Goal: Transaction & Acquisition: Purchase product/service

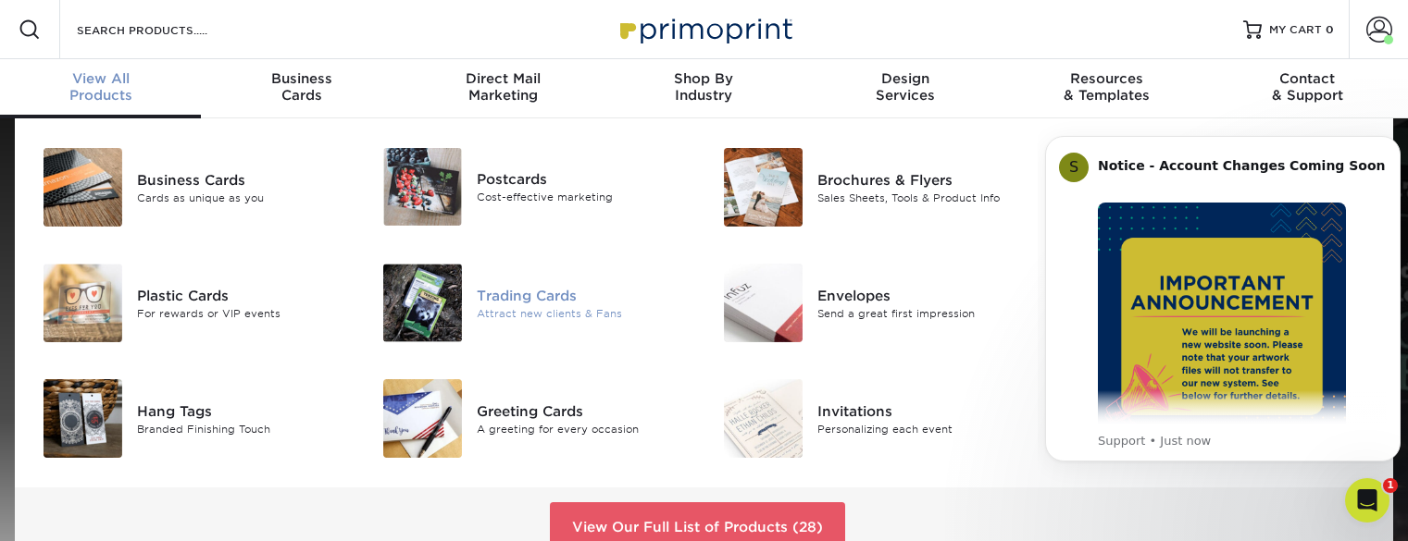
click at [435, 306] on img at bounding box center [422, 303] width 79 height 79
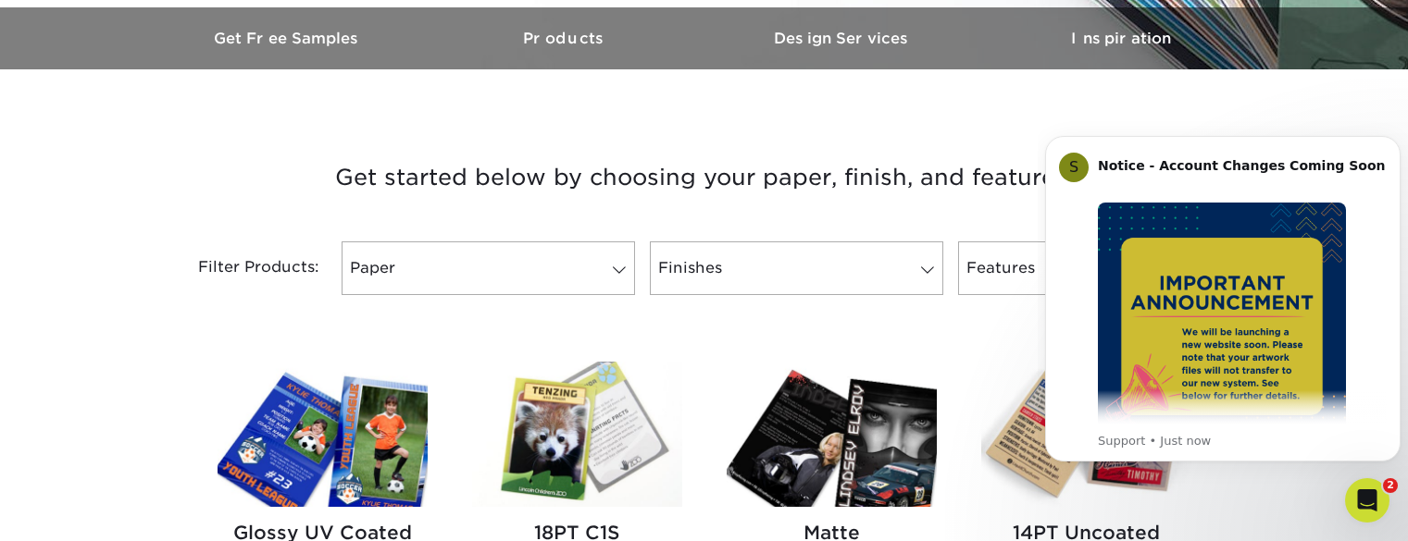
scroll to position [579, 0]
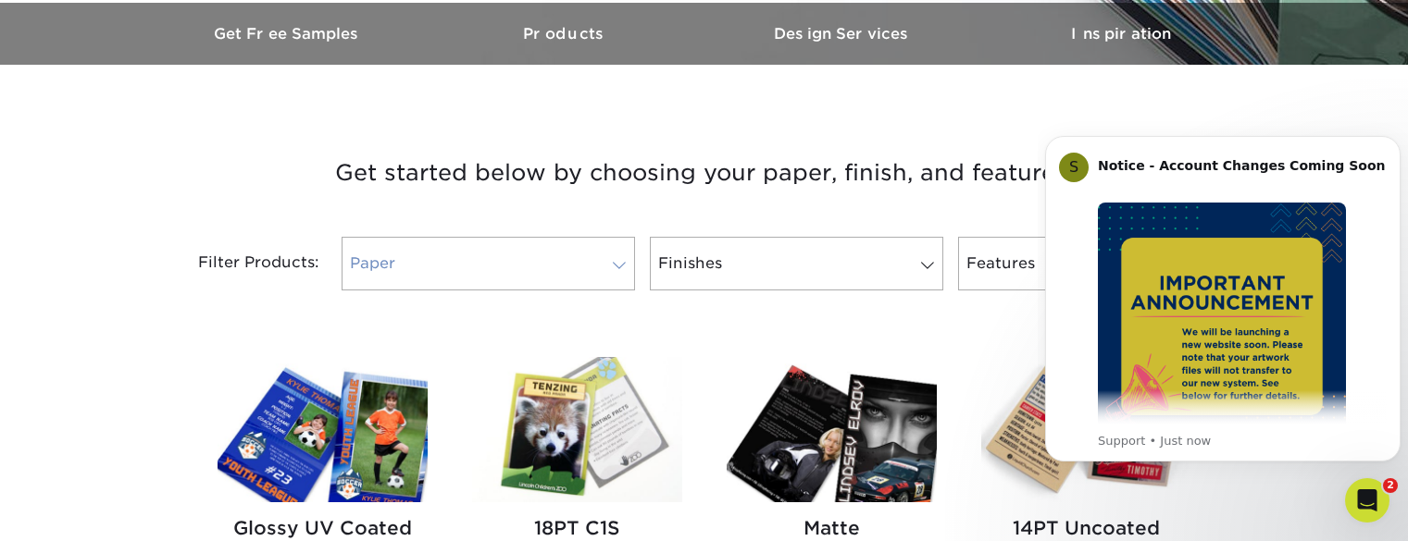
click at [543, 257] on link "Paper" at bounding box center [488, 264] width 293 height 54
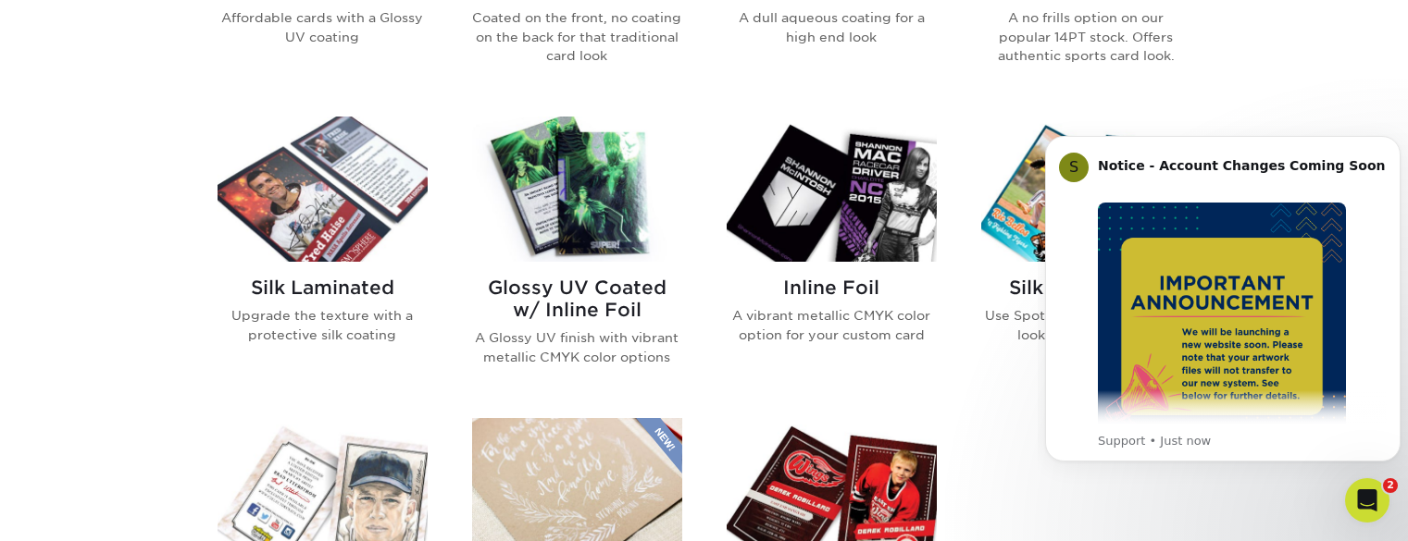
scroll to position [1118, 0]
click at [922, 197] on img at bounding box center [832, 188] width 210 height 145
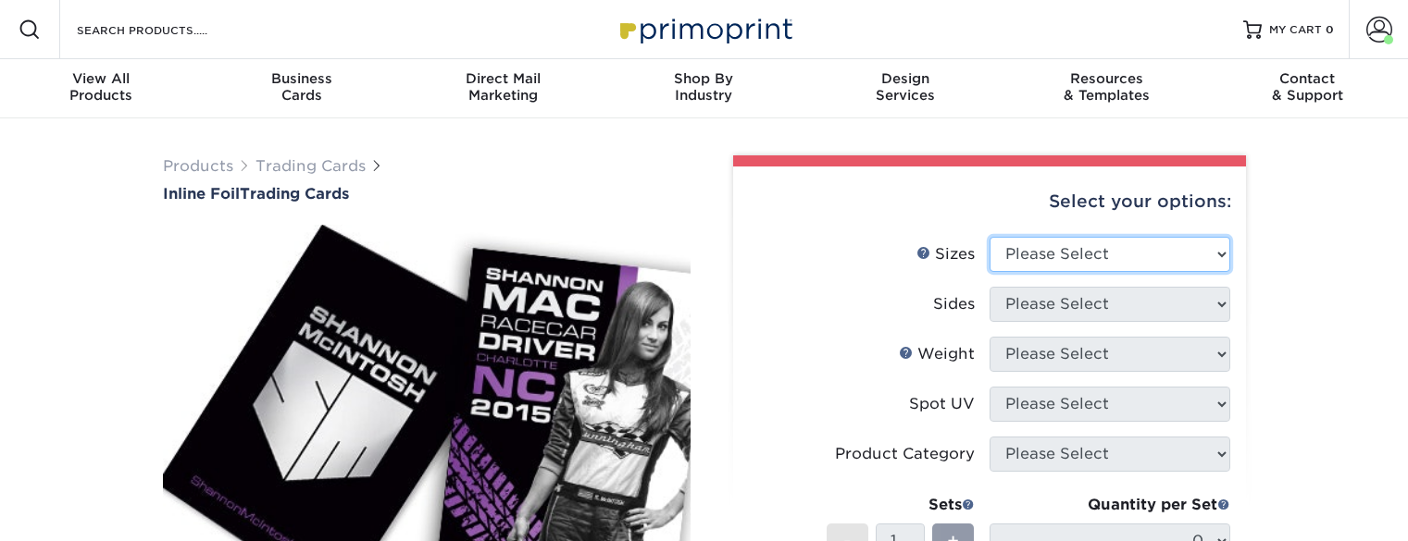
click at [1161, 262] on select "Please Select 2.5" x 3.5"" at bounding box center [1110, 254] width 241 height 35
select select "2.50x3.50"
click at [990, 237] on select "Please Select 2.5" x 3.5"" at bounding box center [1110, 254] width 241 height 35
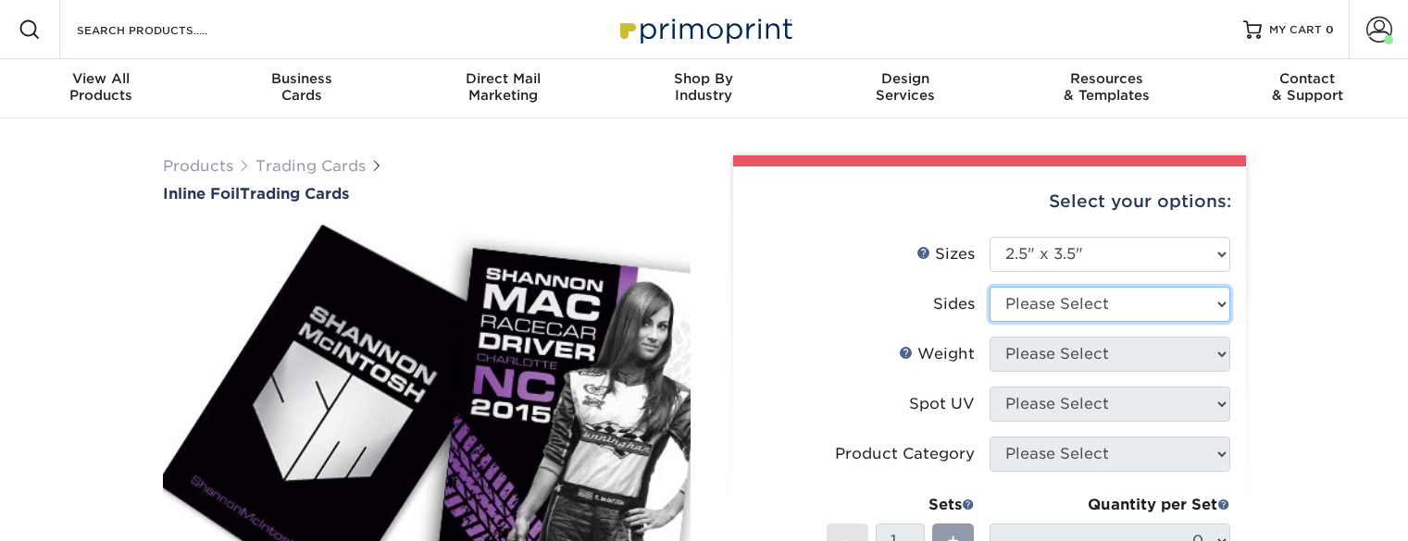
click at [1127, 304] on select "Please Select Print Both Sides - Foil Back Only Print Both Sides - Foil Both Si…" at bounding box center [1110, 304] width 241 height 35
select select "e9e9dfb3-fba1-4d60-972c-fd9ca5904d33"
click at [990, 287] on select "Please Select Print Both Sides - Foil Back Only Print Both Sides - Foil Both Si…" at bounding box center [1110, 304] width 241 height 35
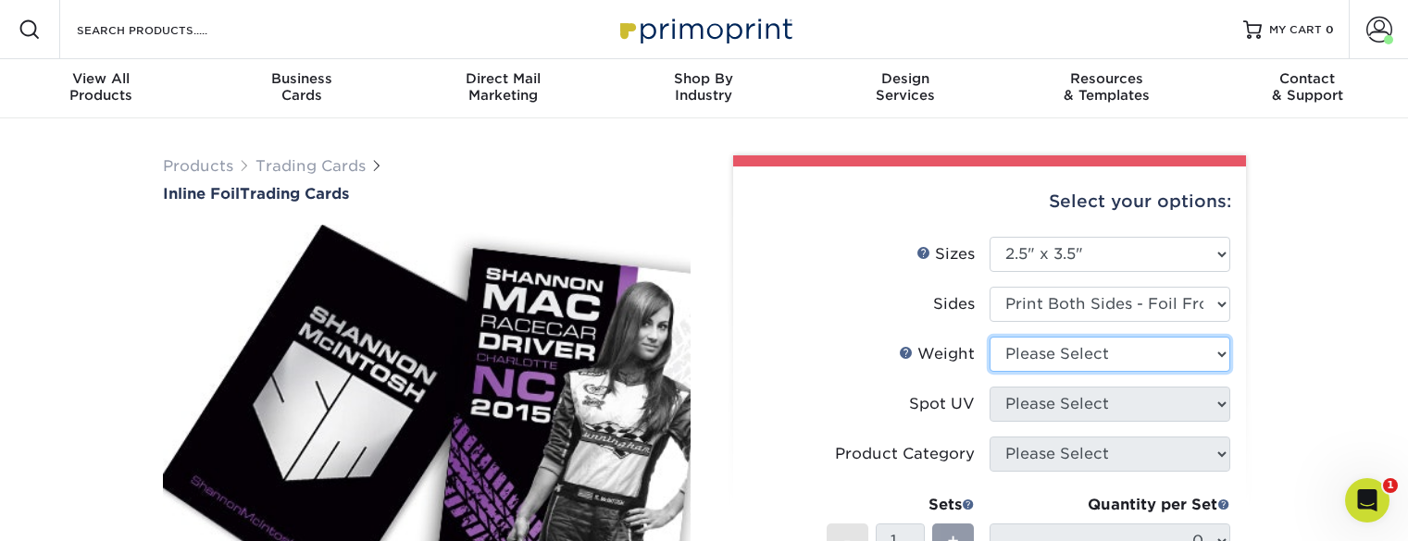
click at [1127, 345] on select "Please Select 16PT" at bounding box center [1110, 354] width 241 height 35
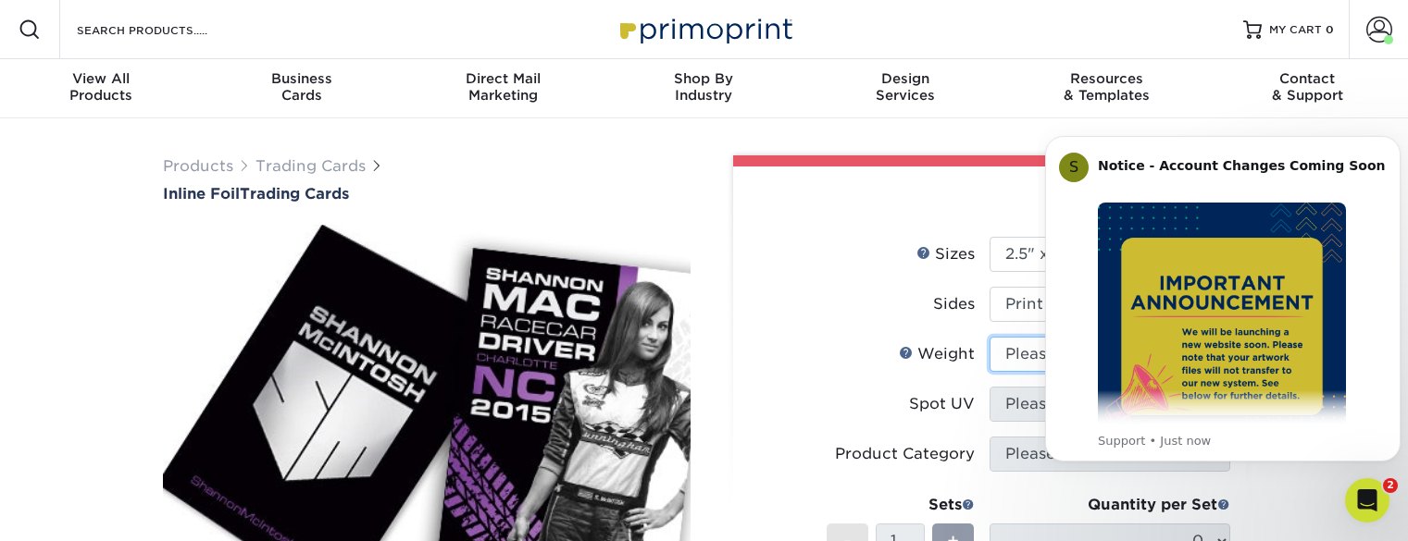
select select "16PT"
click at [990, 337] on select "Please Select 16PT" at bounding box center [1110, 354] width 241 height 35
click at [1393, 140] on icon "Dismiss notification" at bounding box center [1394, 141] width 6 height 6
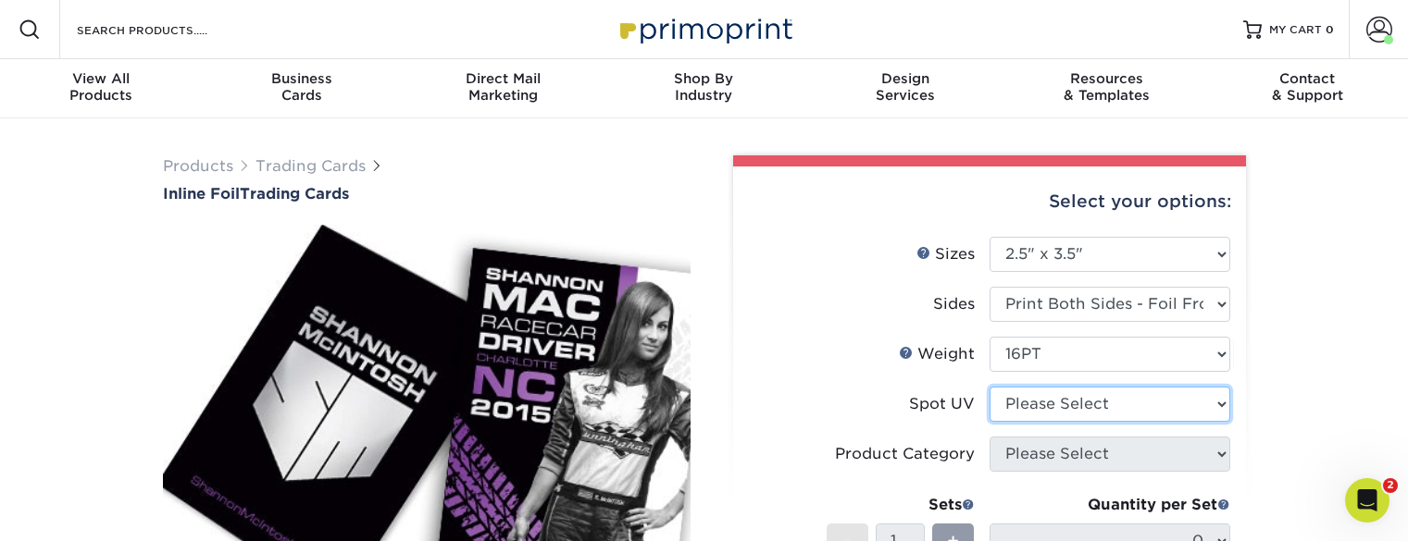
click at [1052, 405] on select "Please Select No Spot UV Front and Back (Both Sides) Front Only Back Only" at bounding box center [1110, 404] width 241 height 35
select select "3"
click at [990, 387] on select "Please Select No Spot UV Front and Back (Both Sides) Front Only Back Only" at bounding box center [1110, 404] width 241 height 35
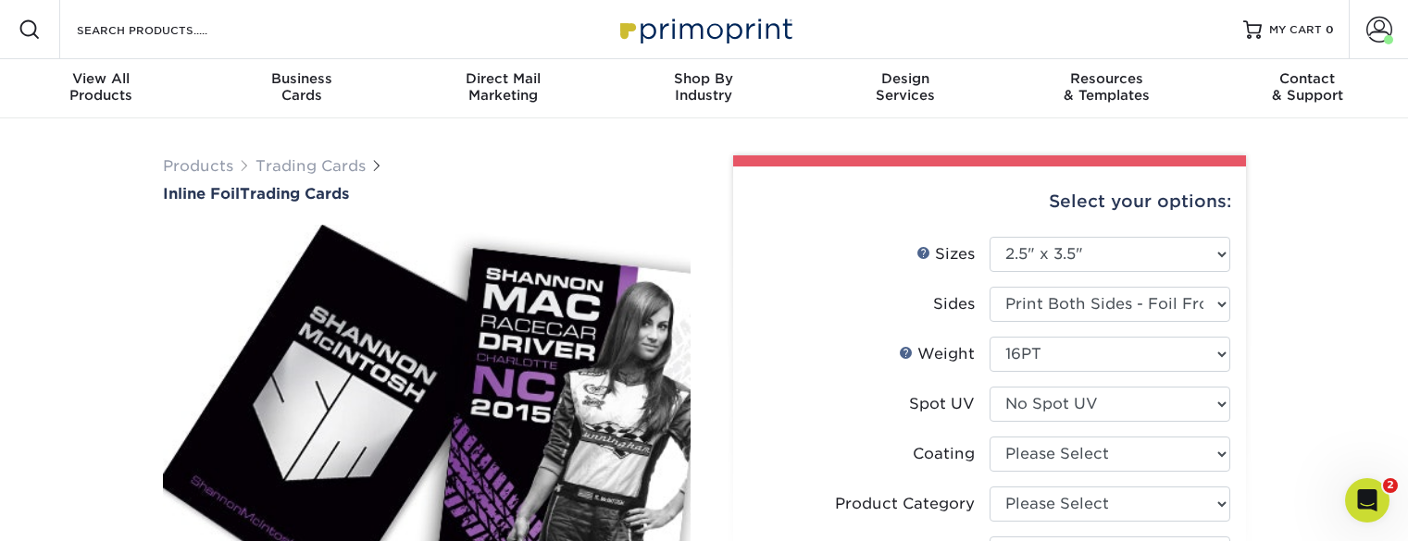
click at [1060, 429] on li "Spot UV Please Select No Spot UV Front and Back (Both Sides) Front Only Back On…" at bounding box center [989, 412] width 481 height 50
click at [1052, 456] on select at bounding box center [1110, 454] width 241 height 35
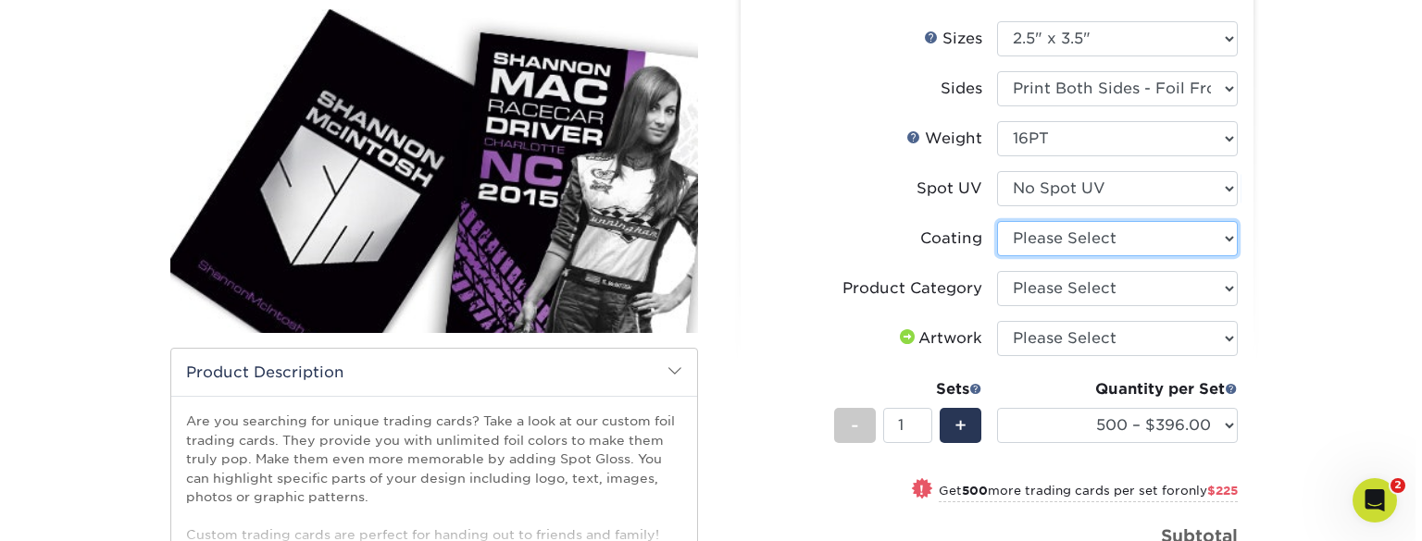
scroll to position [226, 0]
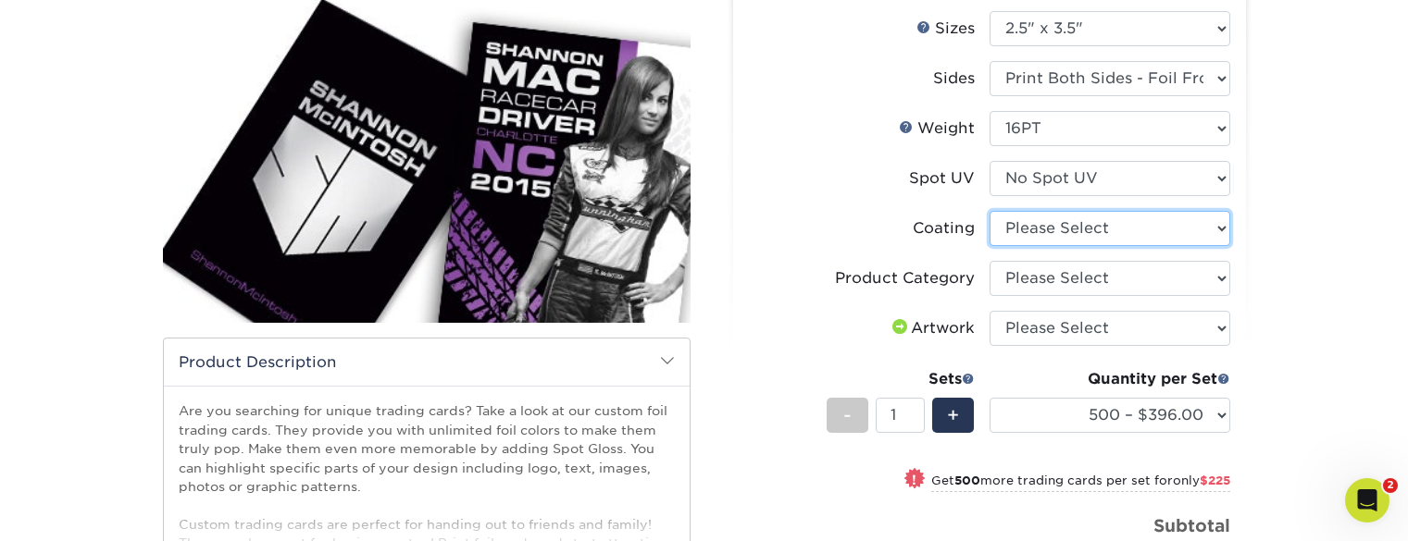
click at [1095, 212] on select at bounding box center [1110, 228] width 241 height 35
select select "3e7618de-abca-4bda-9f97-8b9129e913d8"
click at [990, 211] on select at bounding box center [1110, 228] width 241 height 35
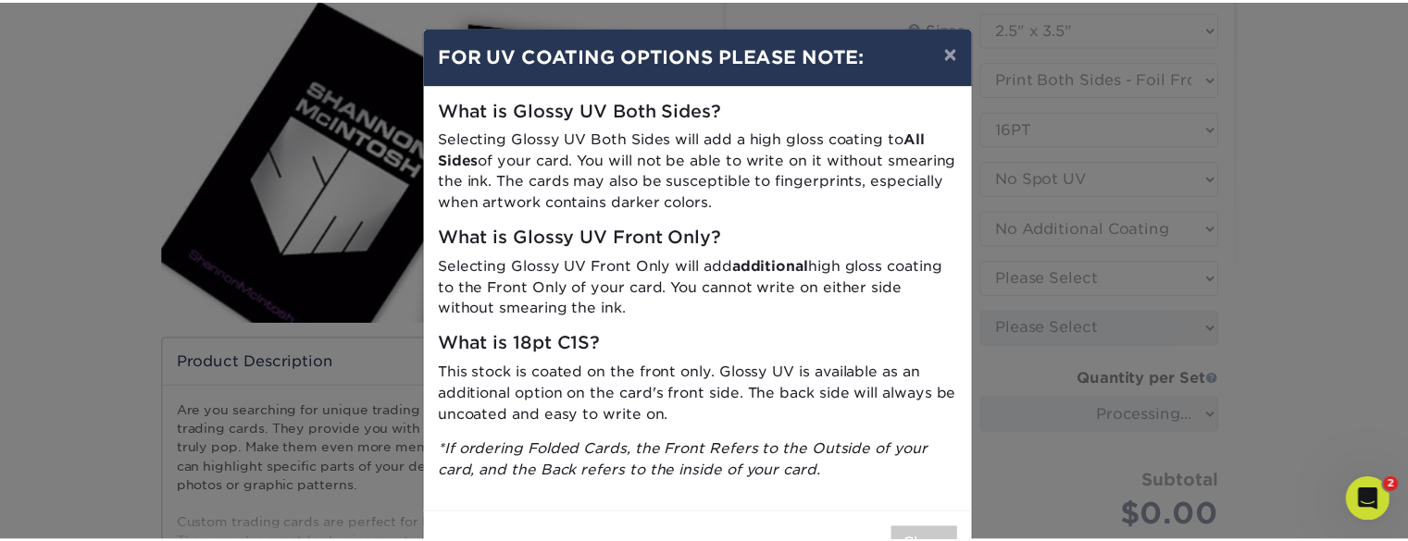
scroll to position [64, 0]
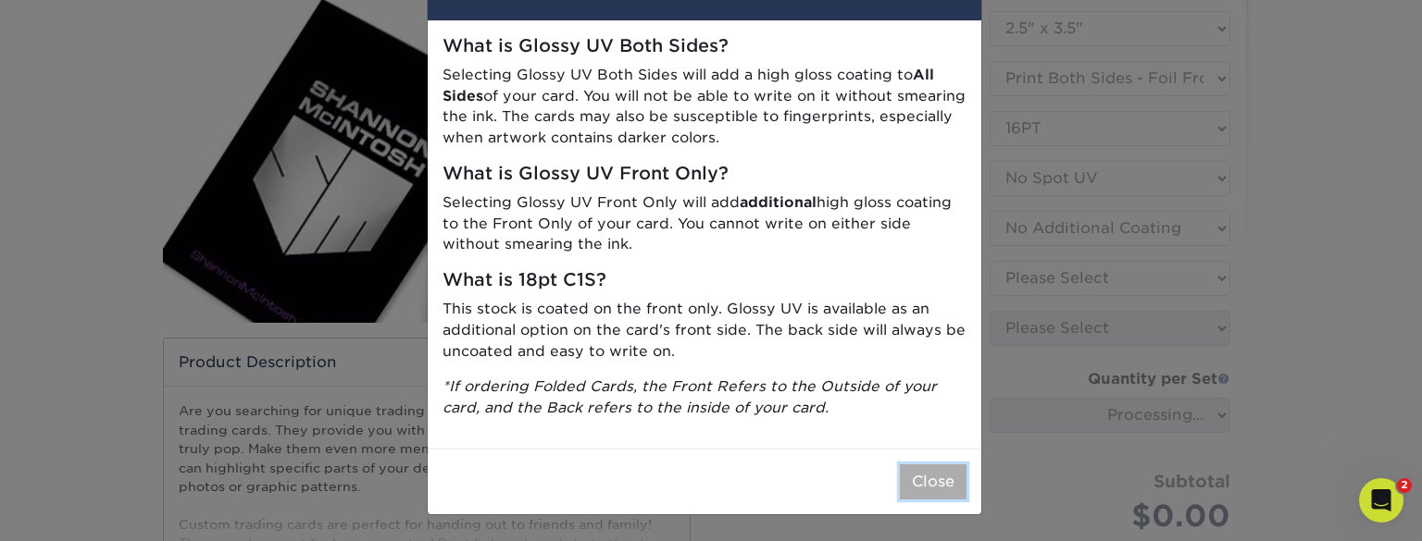
click at [910, 484] on button "Close" at bounding box center [933, 482] width 67 height 35
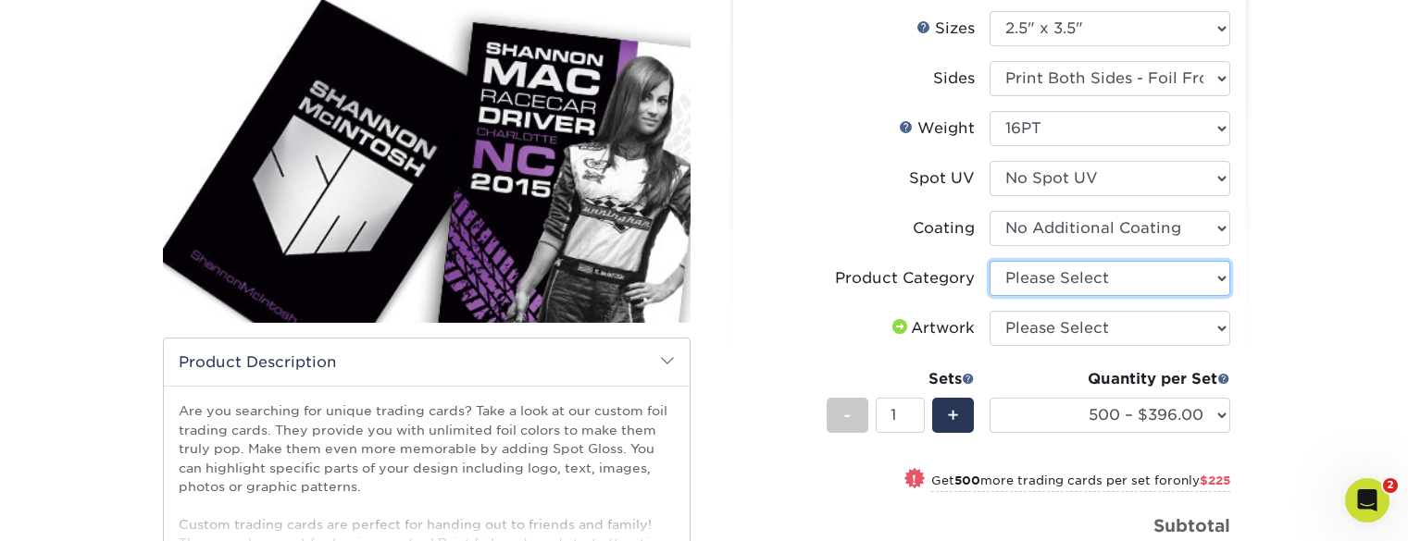
click at [1058, 284] on select "Please Select Trading Cards" at bounding box center [1110, 278] width 241 height 35
select select "c2f9bce9-36c2-409d-b101-c29d9d031e18"
click at [990, 261] on select "Please Select Trading Cards" at bounding box center [1110, 278] width 241 height 35
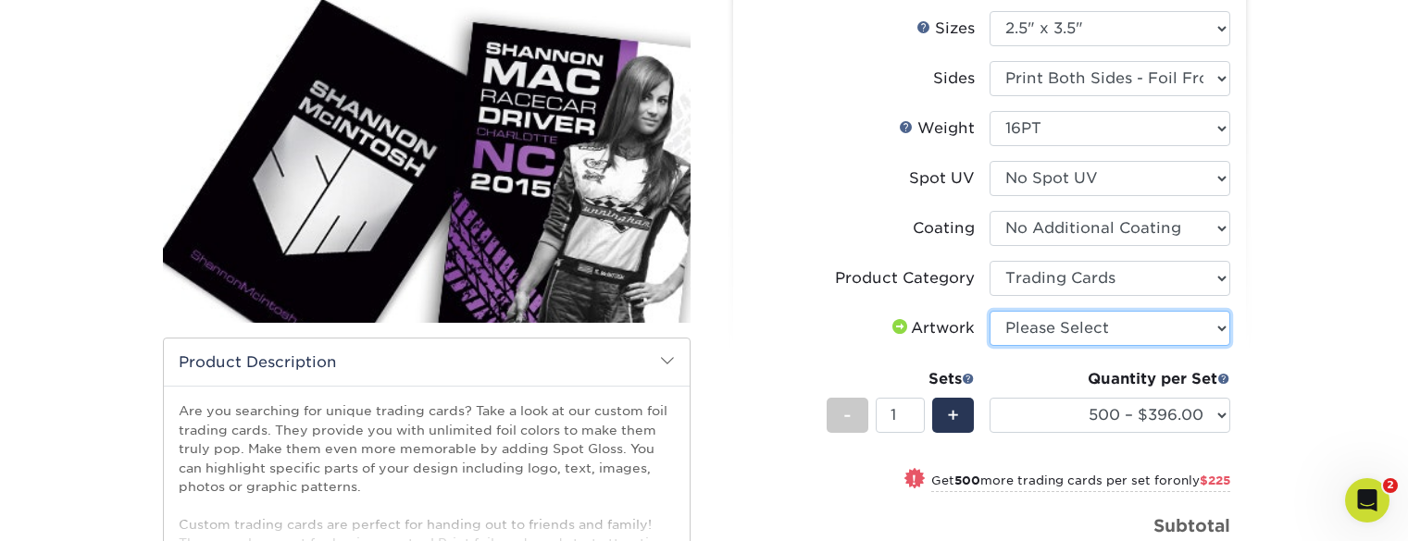
click at [1049, 332] on select "Please Select I will upload files I need a design - $100" at bounding box center [1110, 328] width 241 height 35
select select "upload"
click at [990, 311] on select "Please Select I will upload files I need a design - $100" at bounding box center [1110, 328] width 241 height 35
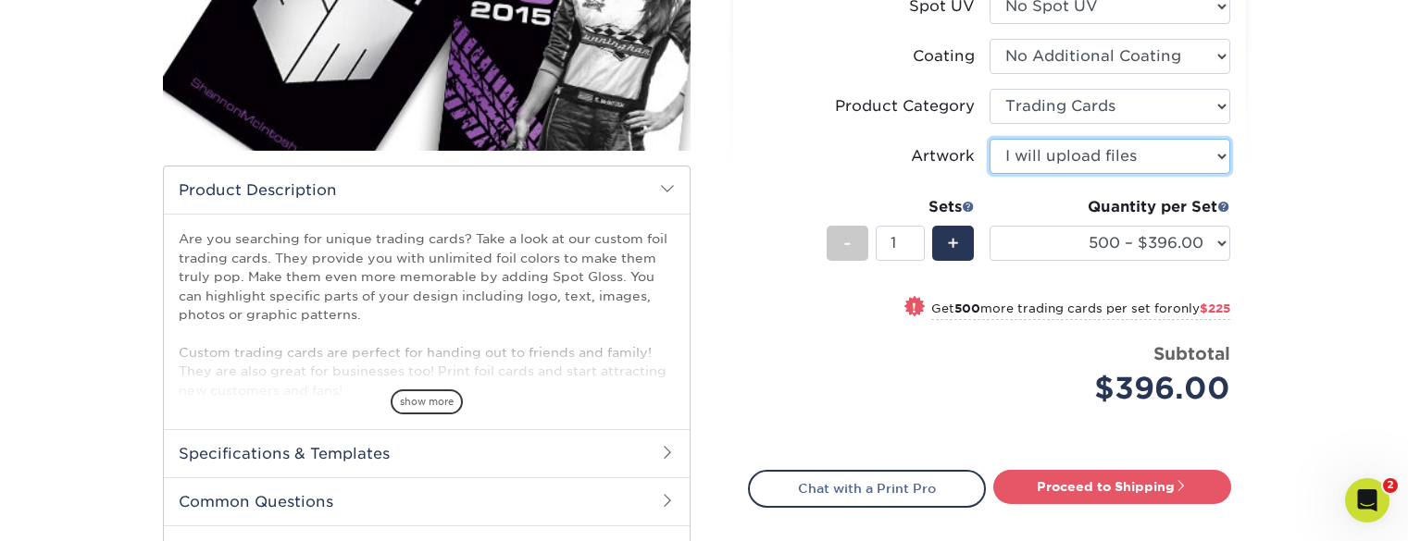
scroll to position [402, 0]
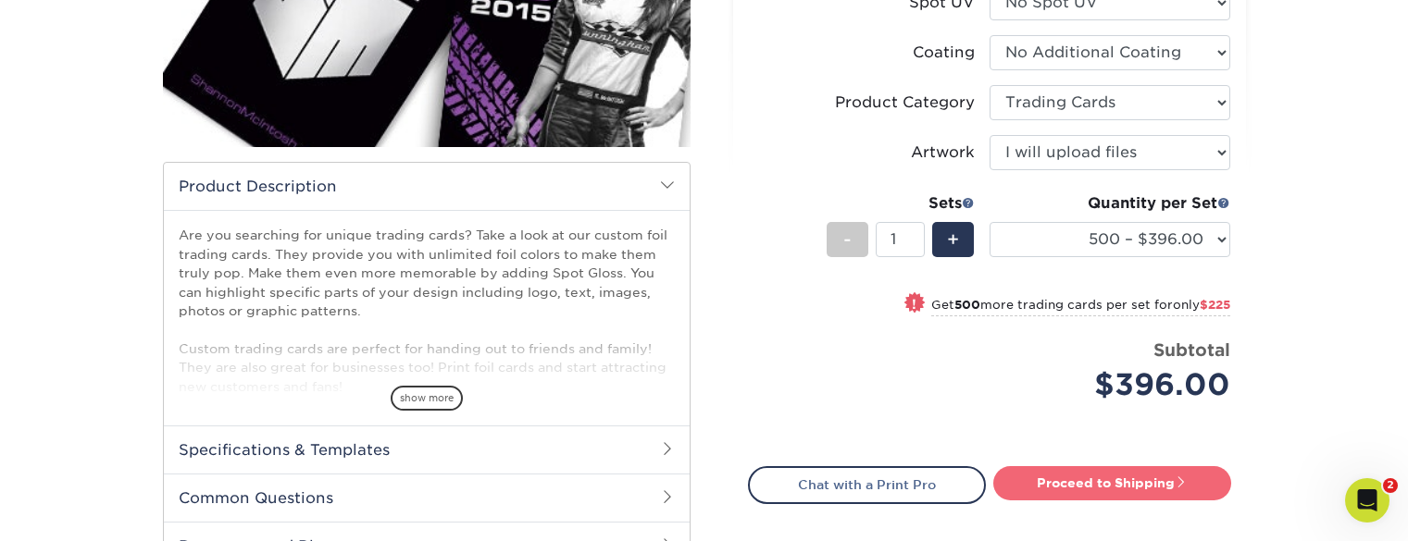
click at [1052, 484] on link "Proceed to Shipping" at bounding box center [1112, 483] width 238 height 33
type input "Set 1"
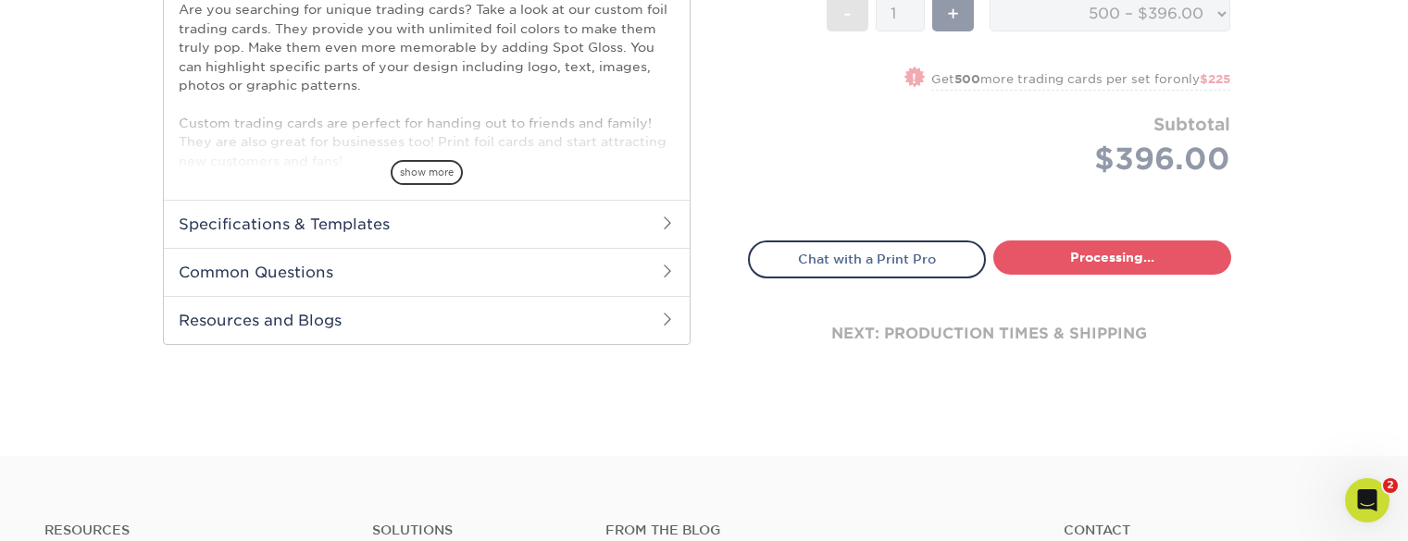
select select "22eaff53-8032-4466-830f-80ae9539a14e"
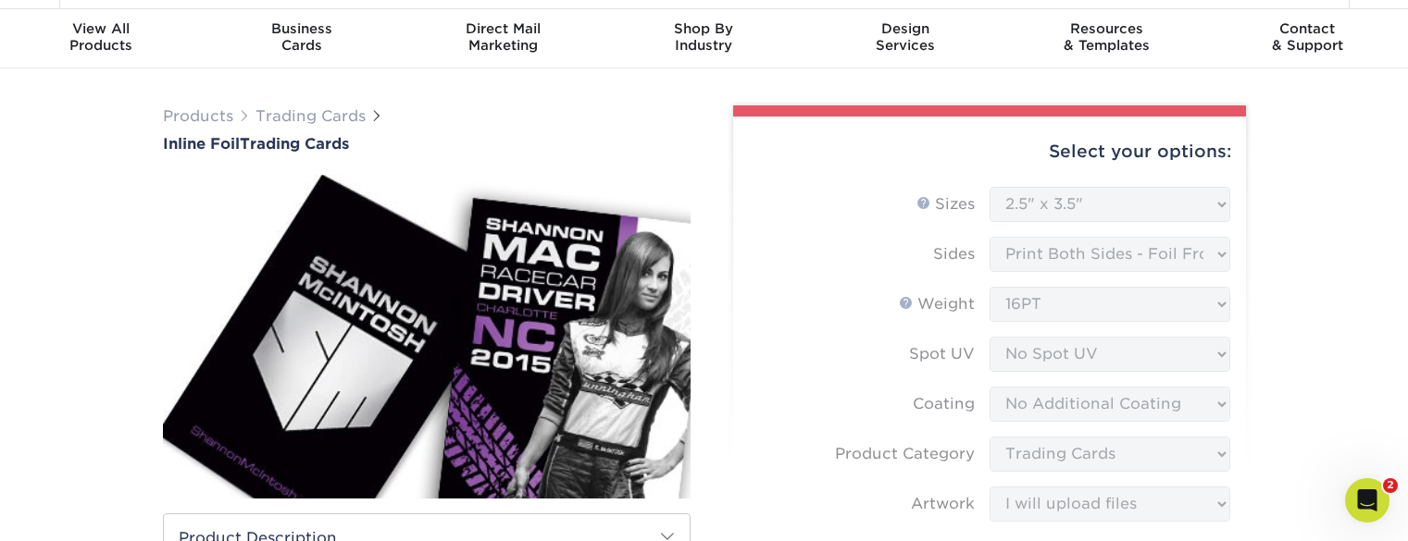
scroll to position [0, 0]
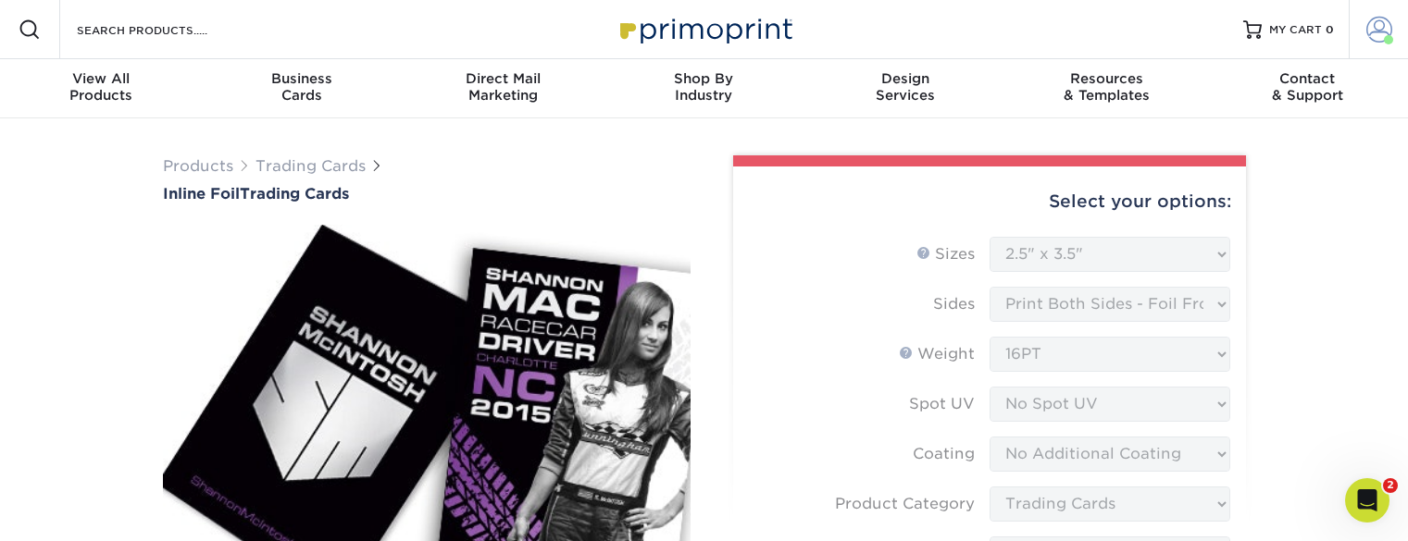
click at [1367, 31] on span at bounding box center [1379, 30] width 26 height 26
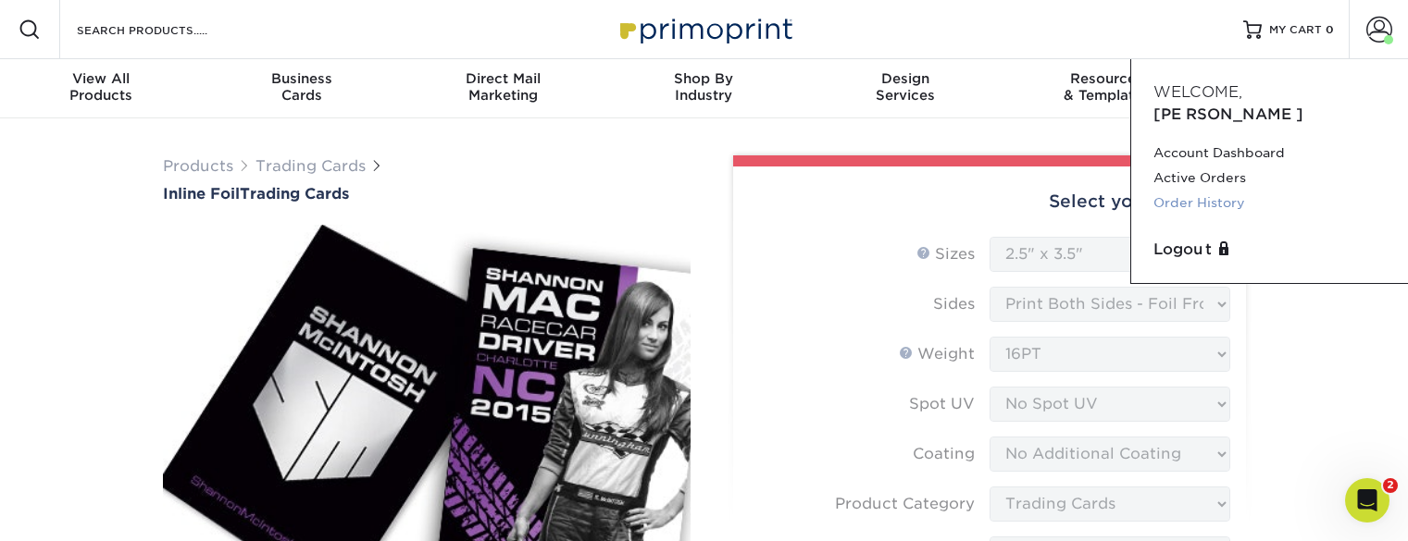
click at [1200, 191] on link "Order History" at bounding box center [1269, 203] width 232 height 25
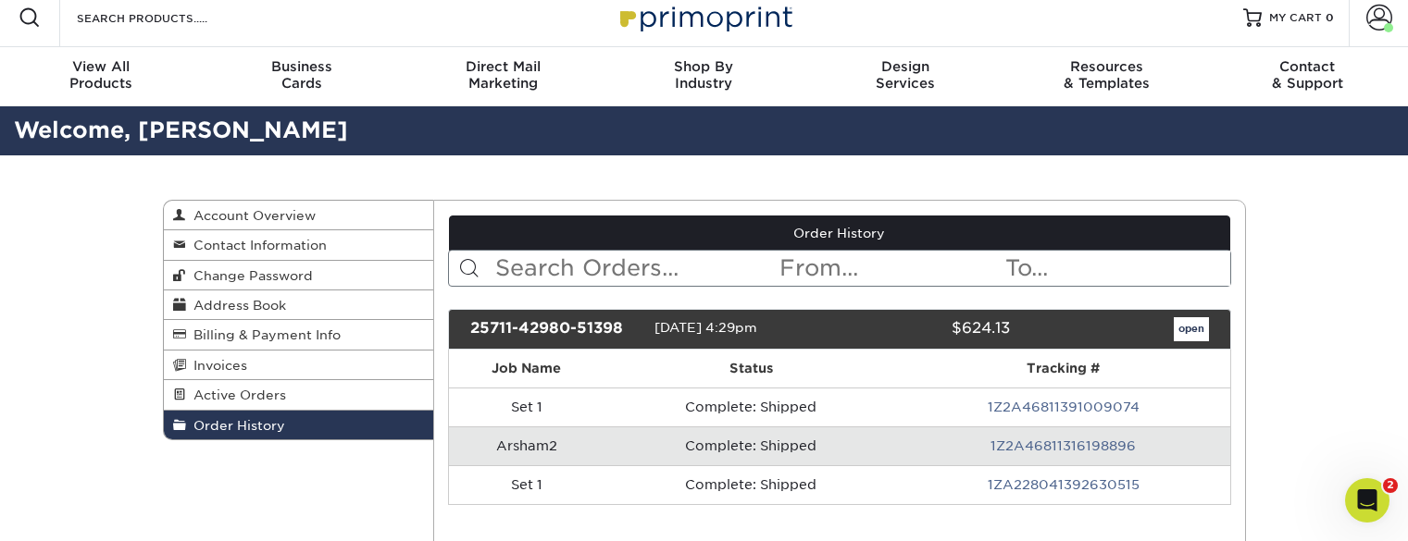
scroll to position [13, 0]
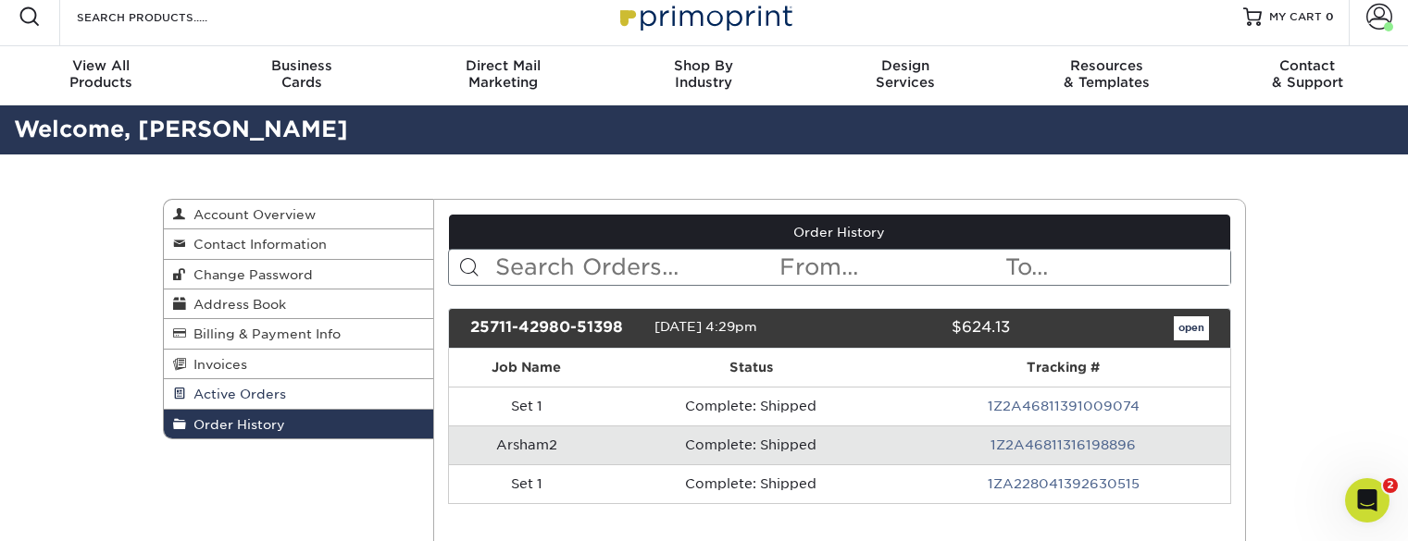
click at [231, 401] on span "Active Orders" at bounding box center [236, 394] width 100 height 15
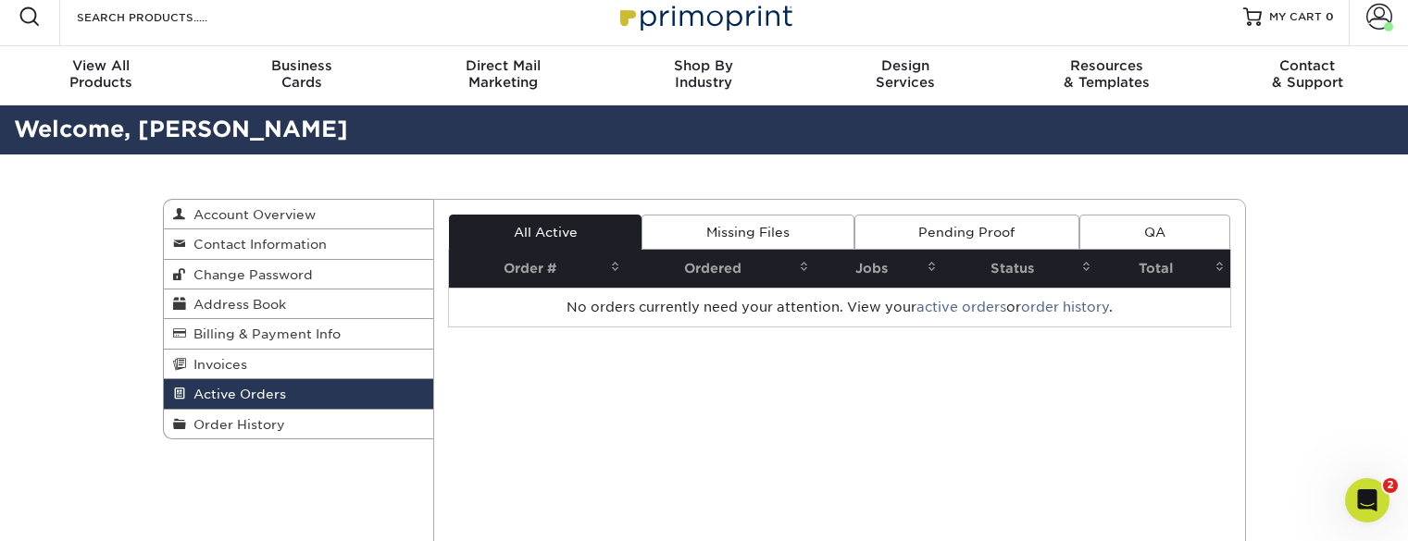
click at [770, 232] on link "Missing Files" at bounding box center [747, 232] width 212 height 35
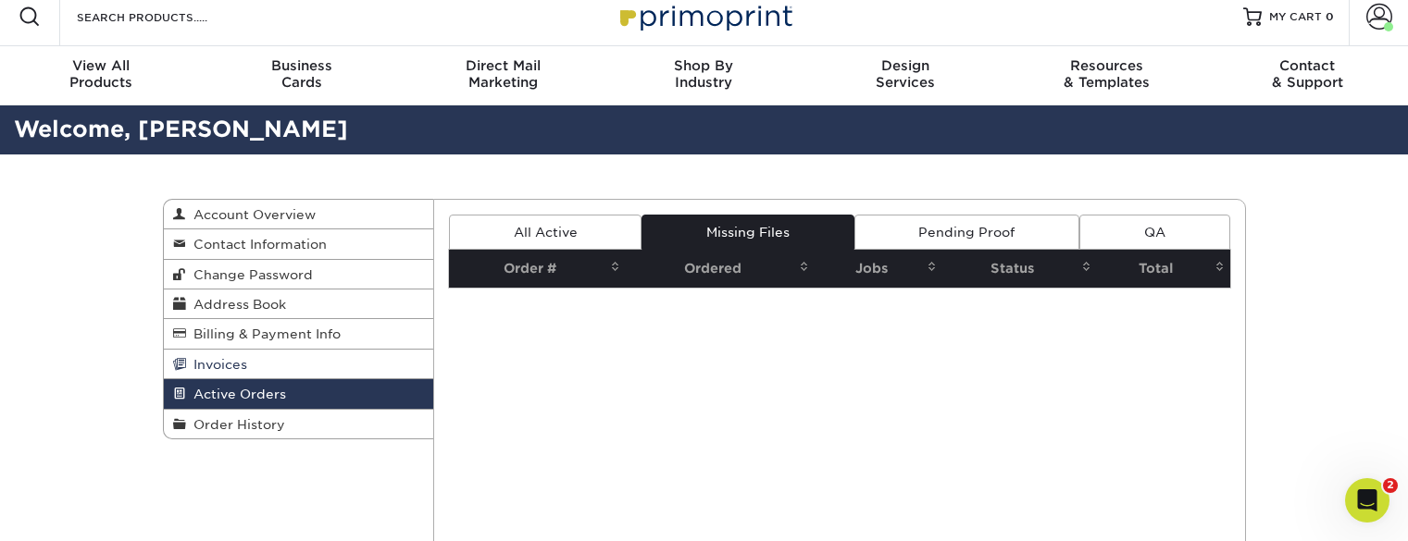
click at [246, 368] on link "Invoices" at bounding box center [299, 365] width 270 height 30
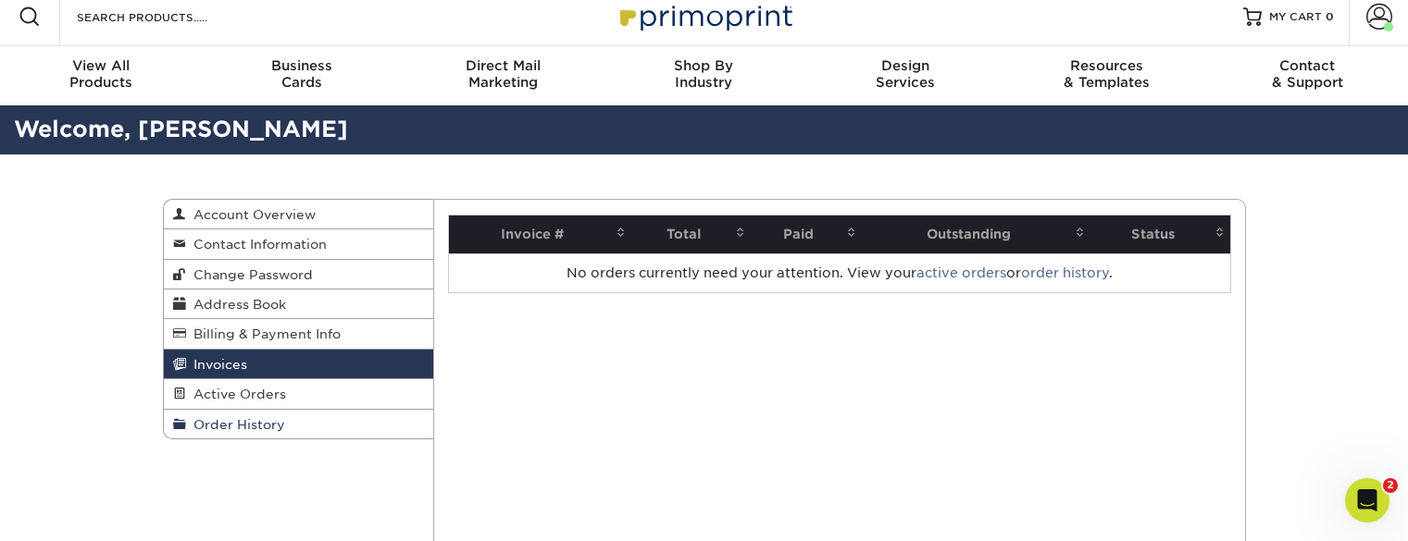
click at [221, 431] on span "Order History" at bounding box center [235, 424] width 99 height 15
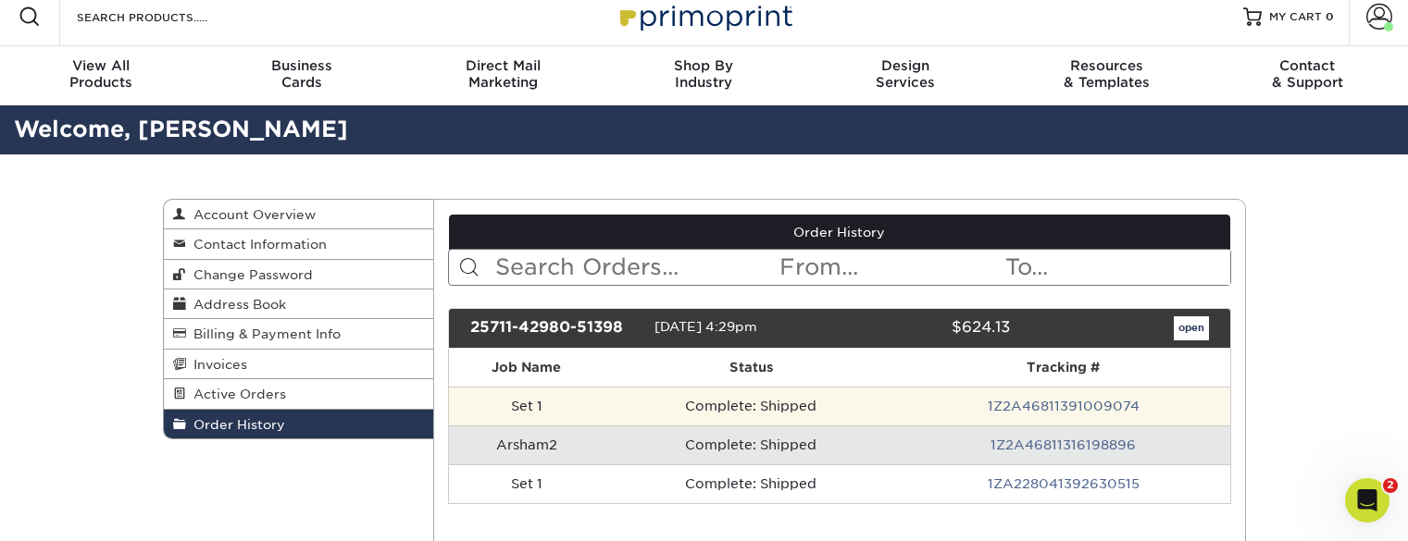
click at [756, 400] on td "Complete: Shipped" at bounding box center [750, 406] width 293 height 39
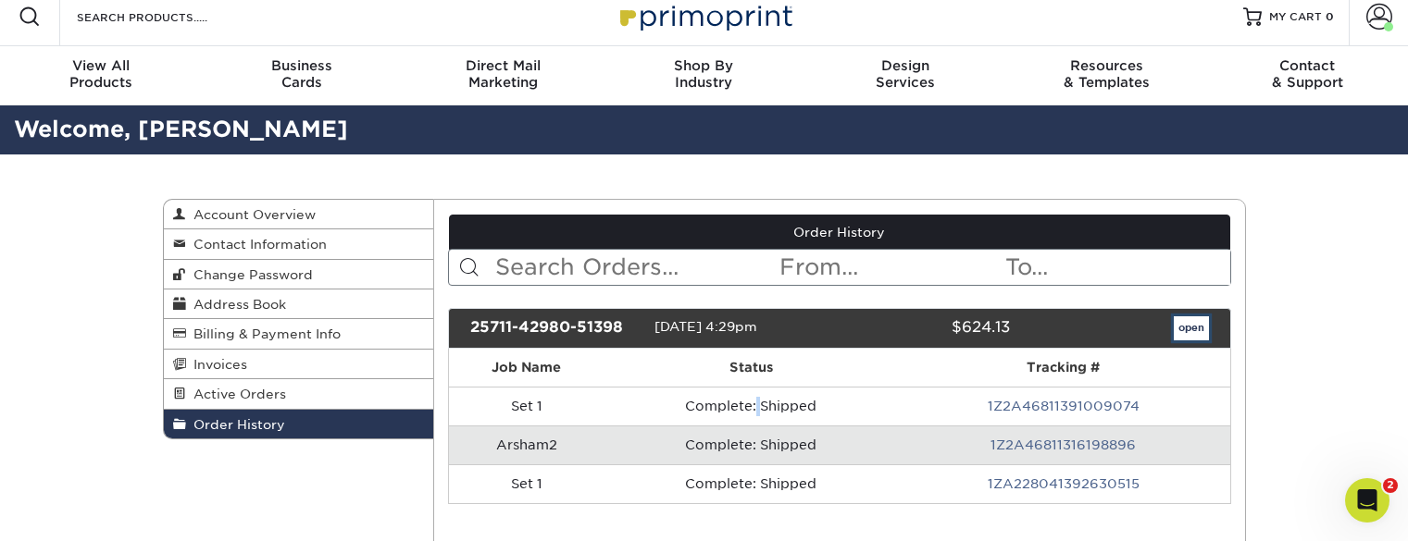
click at [1201, 335] on link "open" at bounding box center [1191, 329] width 35 height 24
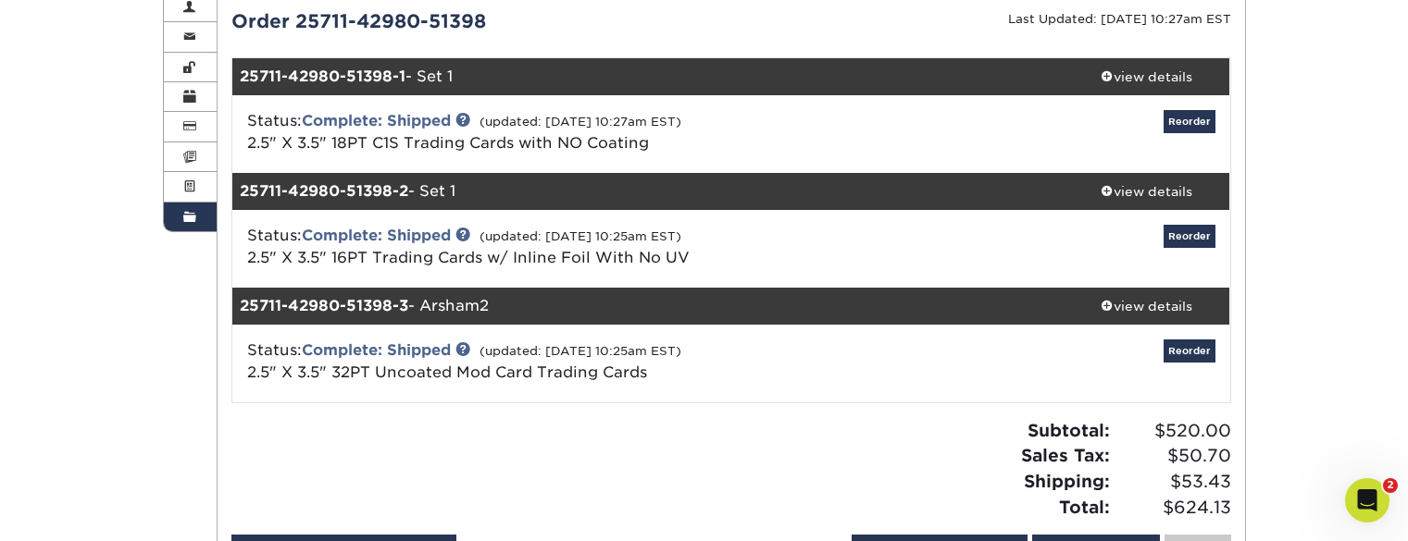
scroll to position [210, 0]
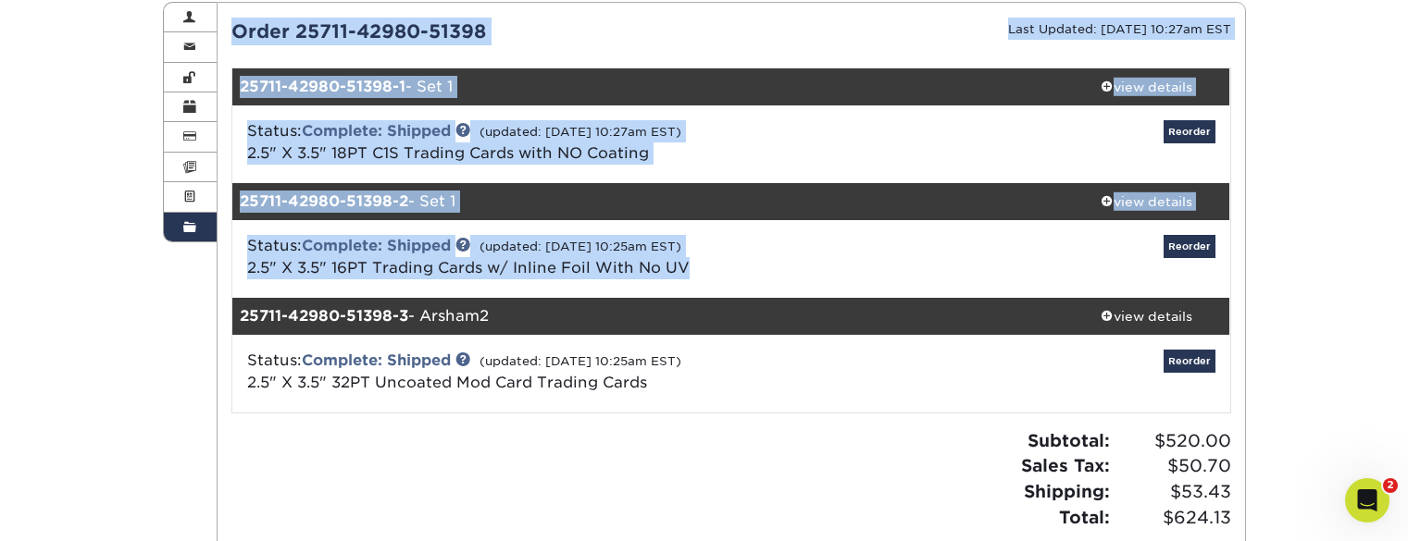
drag, startPoint x: 725, startPoint y: 267, endPoint x: 210, endPoint y: 276, distance: 514.7
click at [210, 276] on div "Order History Account Overview Contact Information Change Password Address Book…" at bounding box center [704, 302] width 1111 height 691
click at [764, 253] on div "Status: Complete: Shipped (updated: 07/23/2025 10:25am EST) 2.5" X 3.5" 16PT Tr…" at bounding box center [565, 257] width 664 height 44
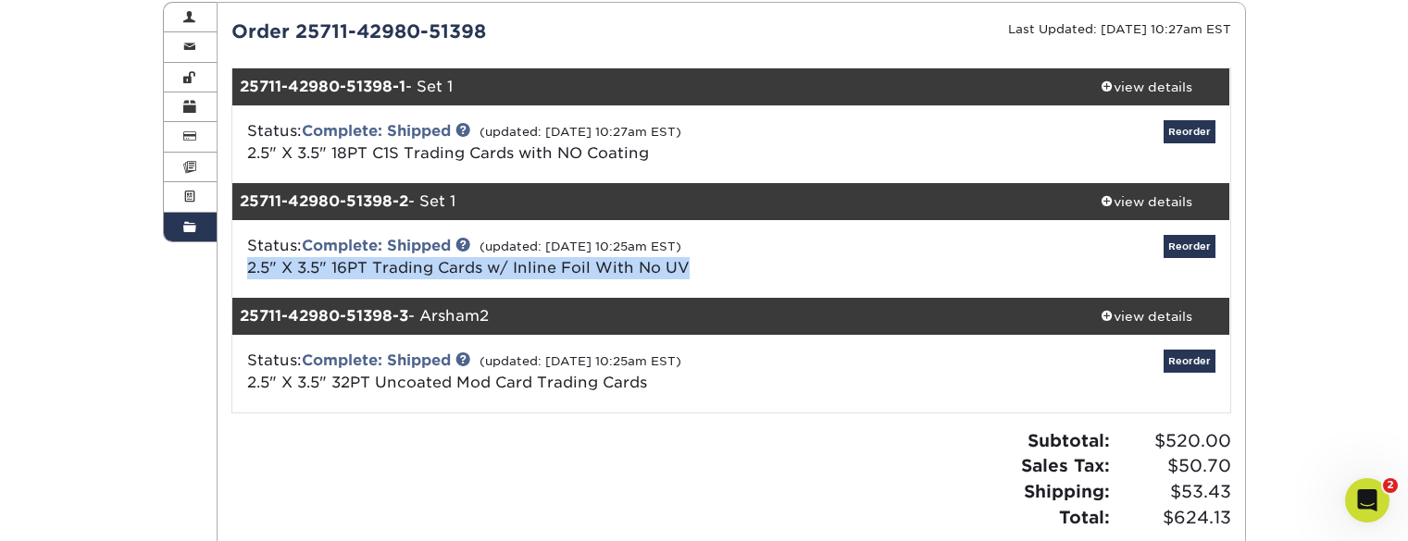
drag, startPoint x: 751, startPoint y: 281, endPoint x: 230, endPoint y: 270, distance: 520.3
click at [230, 270] on div "Status: Complete: Shipped (updated: 07/23/2025 10:25am EST) 2.5" X 3.5" 16PT Tr…" at bounding box center [731, 259] width 1026 height 78
copy link "2.5" X 3.5" 16PT Trading Cards w/ Inline Foil With No UV"
